Goal: Task Accomplishment & Management: Manage account settings

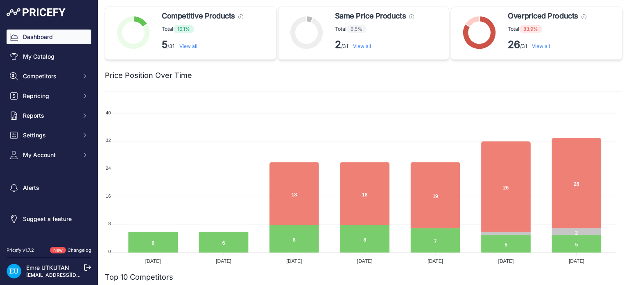
click at [495, 65] on div "Price Position Over Time" at bounding box center [364, 70] width 518 height 21
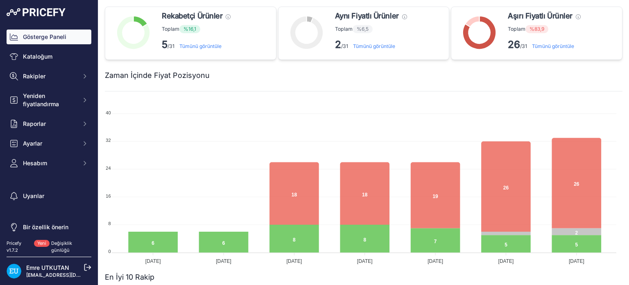
click at [86, 266] on icon at bounding box center [87, 266] width 7 height 7
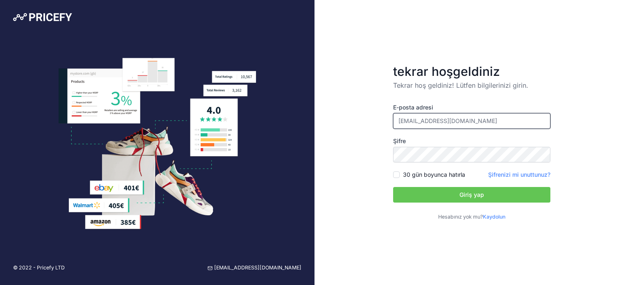
click at [489, 119] on input "[EMAIL_ADDRESS][DOMAIN_NAME]" at bounding box center [471, 121] width 157 height 16
type input "e"
type input "tugcedag@hermospet.com"
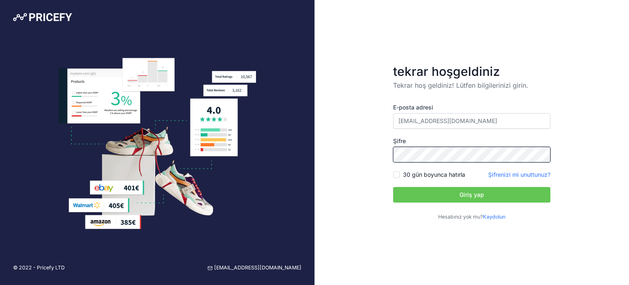
click at [340, 155] on div "tekrar hoşgeldiniz Tekrar hoş geldiniz! Lütfen bilgilerinizi girin. E-posta adr…" at bounding box center [471, 142] width 314 height 285
click at [416, 176] on font "30 gün boyunca hatırla" at bounding box center [434, 174] width 62 height 7
click at [400, 176] on input "30 gün boyunca hatırla" at bounding box center [396, 174] width 7 height 7
checkbox input "true"
click at [416, 194] on button "Giriş yap" at bounding box center [471, 195] width 157 height 16
